Goal: Entertainment & Leisure: Consume media (video, audio)

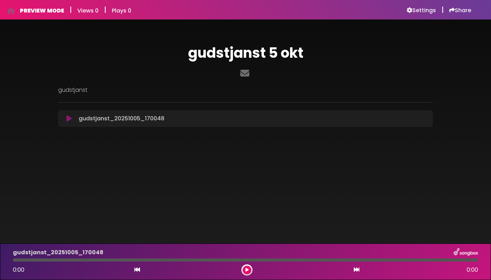
click at [71, 119] on icon at bounding box center [68, 118] width 5 height 7
click at [246, 270] on icon at bounding box center [246, 270] width 3 height 4
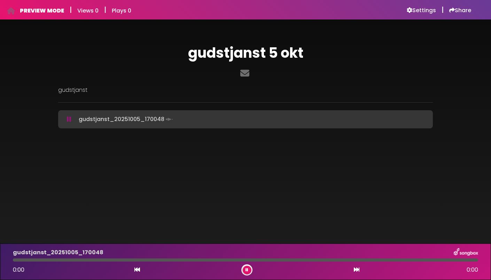
click at [116, 261] on div at bounding box center [245, 260] width 465 height 3
click at [354, 269] on icon at bounding box center [357, 270] width 6 height 6
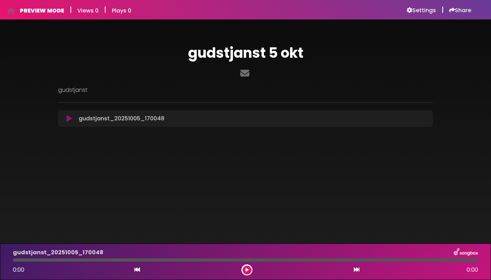
click at [246, 270] on icon at bounding box center [246, 270] width 3 height 4
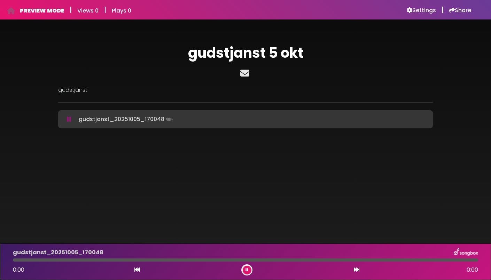
click at [243, 72] on icon at bounding box center [245, 73] width 12 height 9
click at [246, 268] on icon at bounding box center [246, 270] width 3 height 4
click at [246, 272] on icon at bounding box center [246, 270] width 3 height 4
click at [246, 270] on icon at bounding box center [246, 270] width 3 height 4
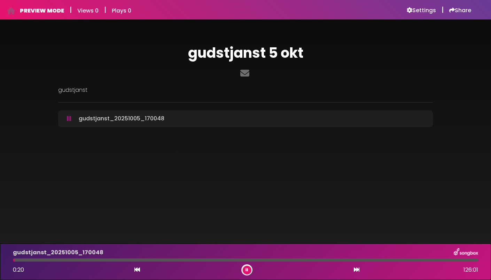
click at [246, 268] on icon at bounding box center [246, 270] width 3 height 4
click at [243, 267] on button at bounding box center [247, 270] width 9 height 9
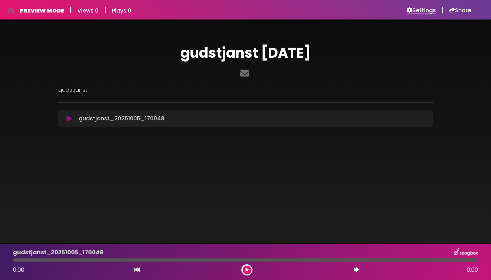
click at [413, 9] on h6 "Settings" at bounding box center [421, 10] width 29 height 7
